Goal: Task Accomplishment & Management: Manage account settings

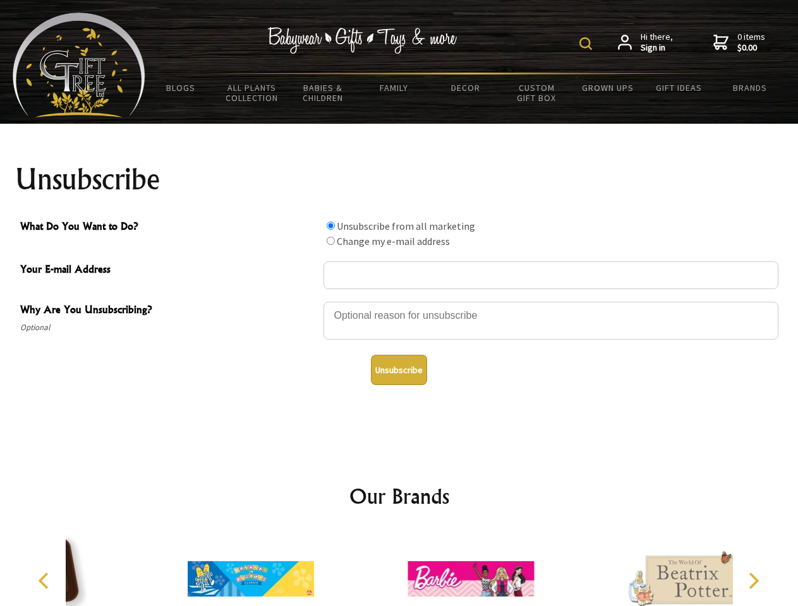
click at [587, 44] on img at bounding box center [585, 43] width 13 height 13
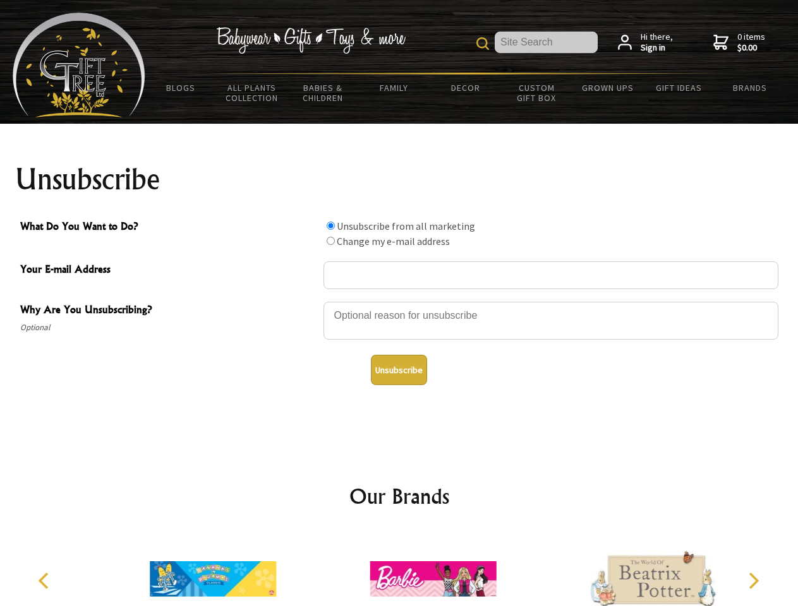
click at [399, 301] on div at bounding box center [550, 323] width 455 height 44
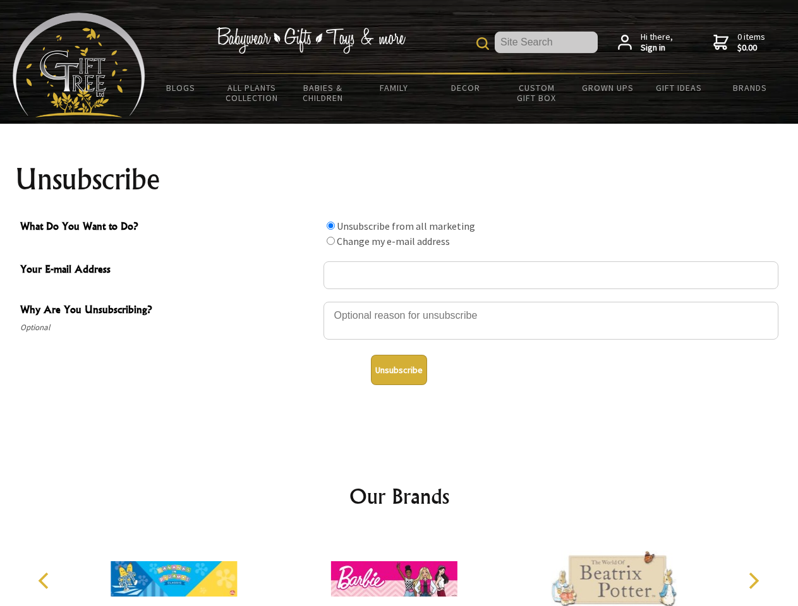
click at [330, 225] on input "What Do You Want to Do?" at bounding box center [330, 226] width 8 height 8
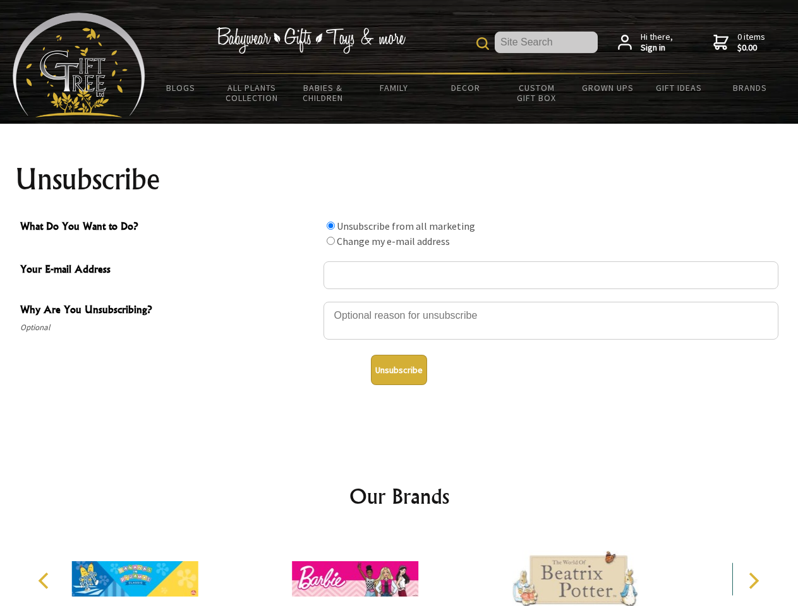
click at [330, 241] on input "What Do You Want to Do?" at bounding box center [330, 241] width 8 height 8
radio input "true"
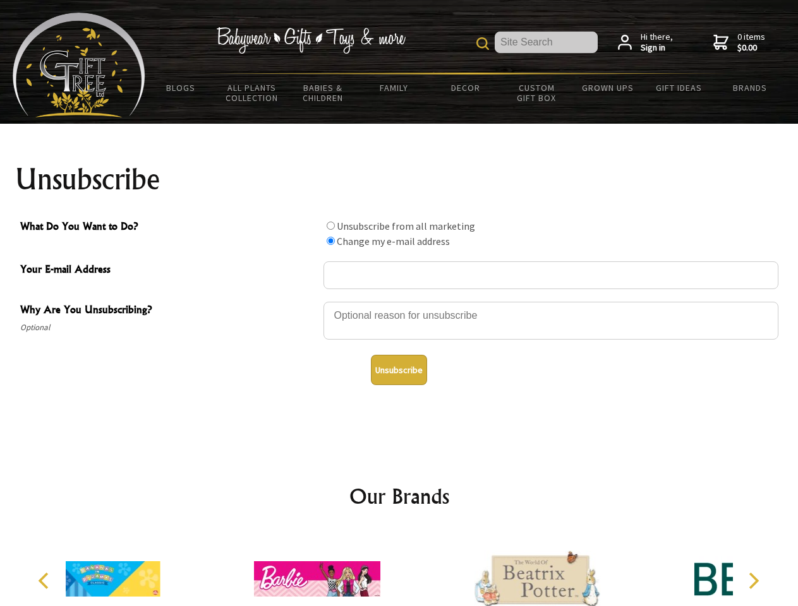
click at [398, 370] on button "Unsubscribe" at bounding box center [399, 370] width 56 height 30
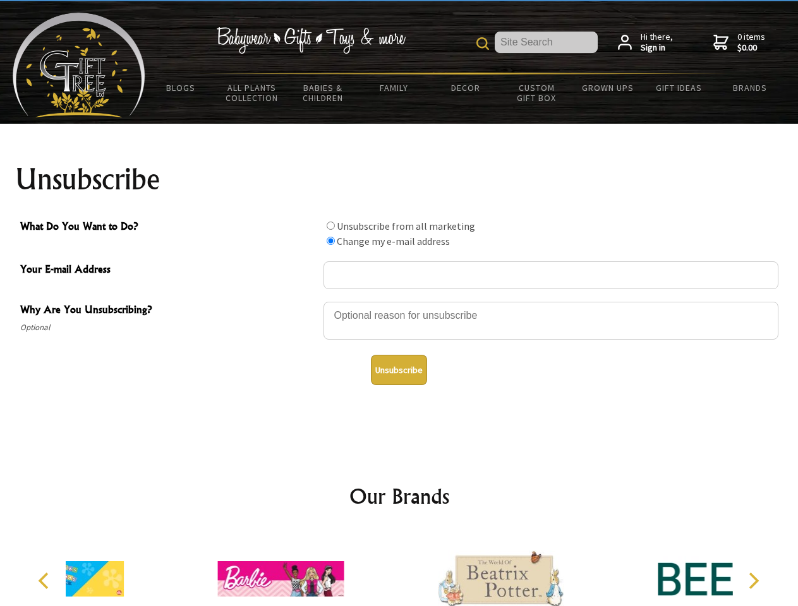
click at [399, 569] on div at bounding box center [501, 581] width 220 height 99
click at [45, 581] on icon "Previous" at bounding box center [45, 581] width 16 height 16
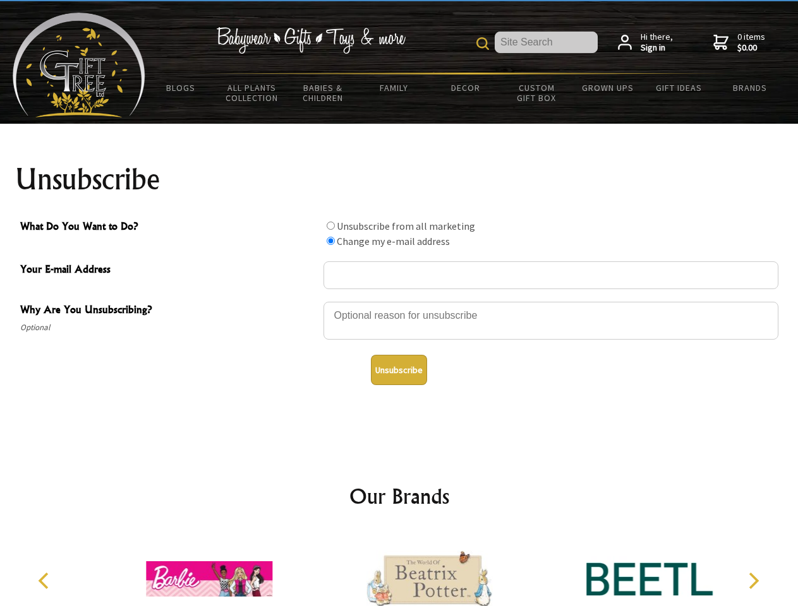
click at [753, 581] on icon "Next" at bounding box center [752, 581] width 16 height 16
